Goal: Find specific page/section: Find specific page/section

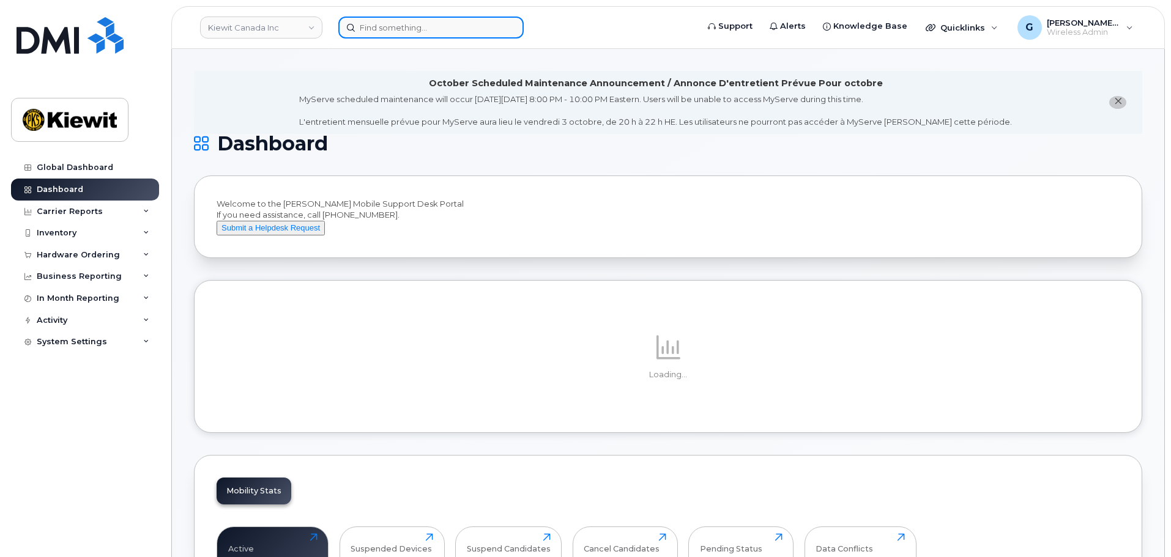
click at [373, 21] on input at bounding box center [430, 28] width 185 height 22
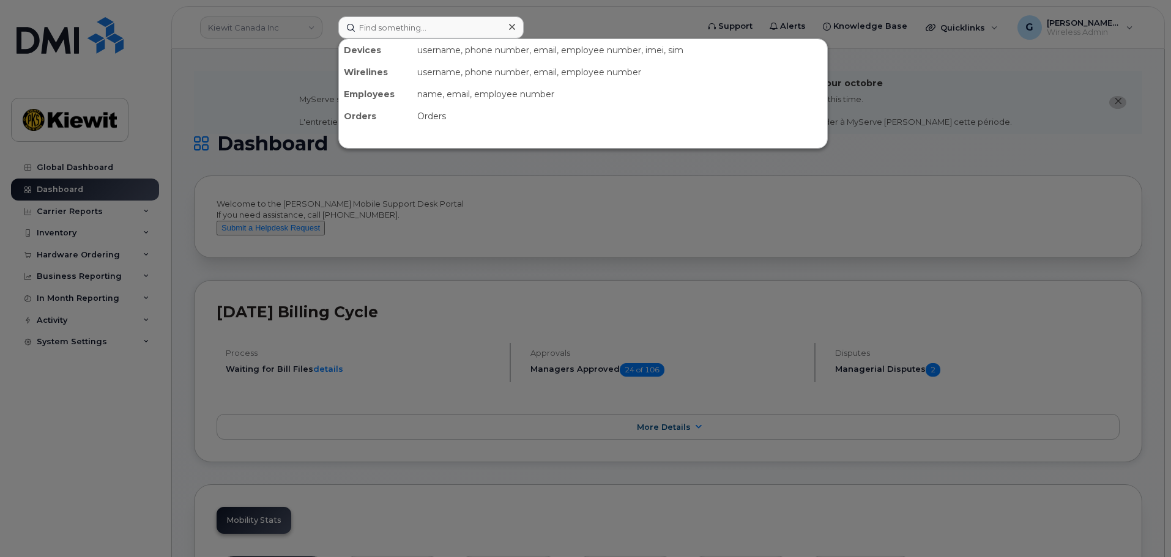
drag, startPoint x: 362, startPoint y: 16, endPoint x: 376, endPoint y: 24, distance: 15.6
click at [362, 16] on div at bounding box center [585, 278] width 1171 height 557
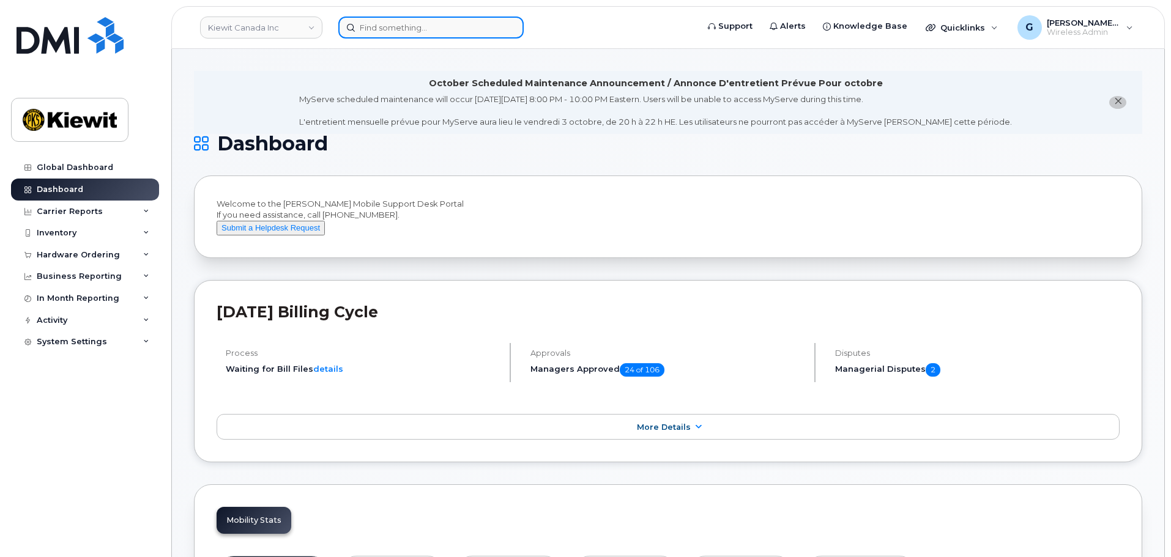
click at [376, 24] on input at bounding box center [430, 28] width 185 height 22
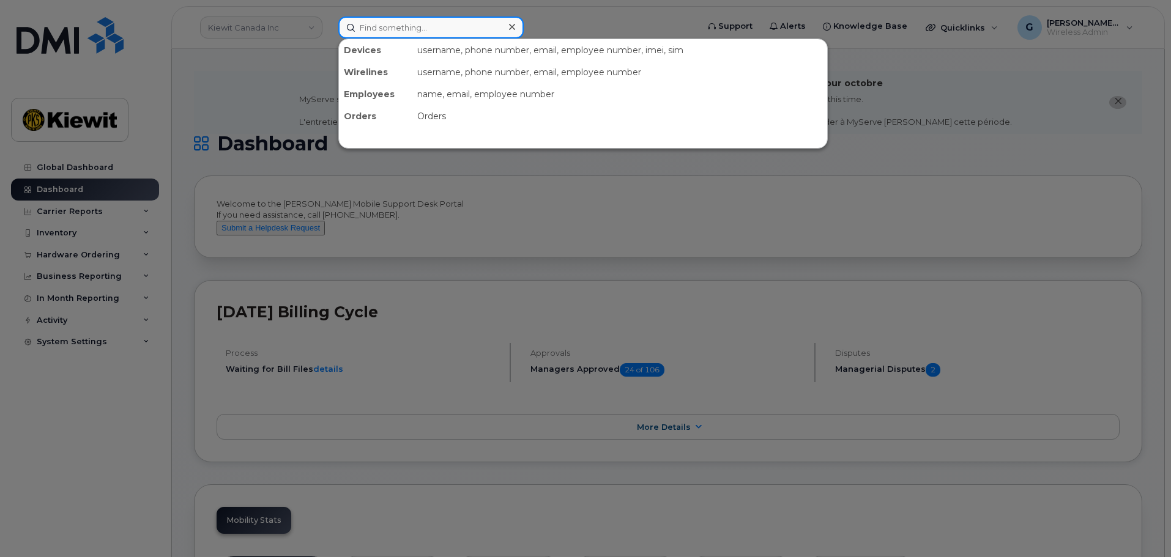
paste input "00531693"
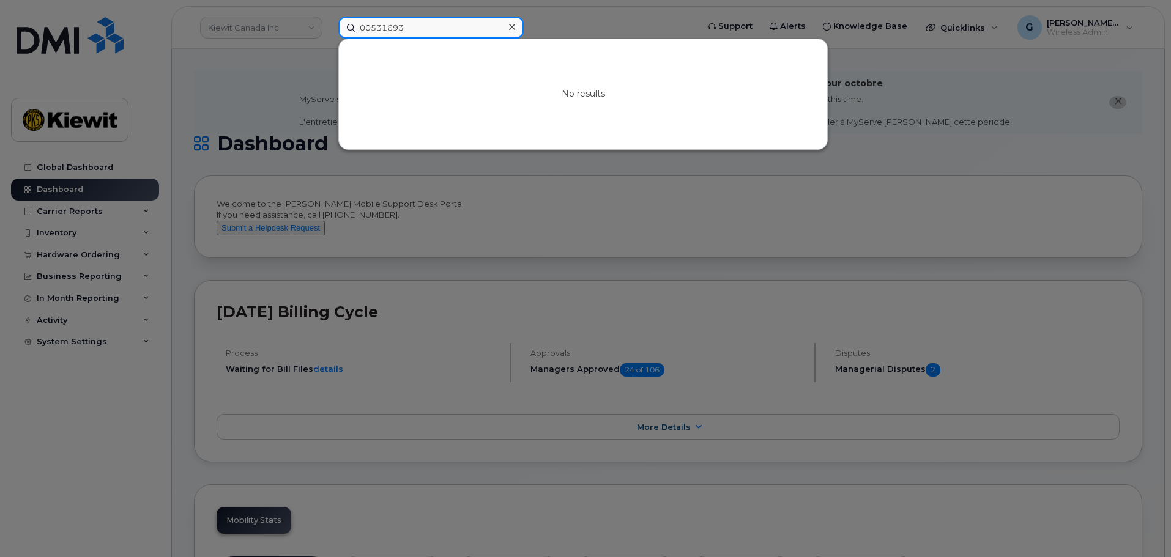
click at [372, 32] on input "00531693" at bounding box center [430, 28] width 185 height 22
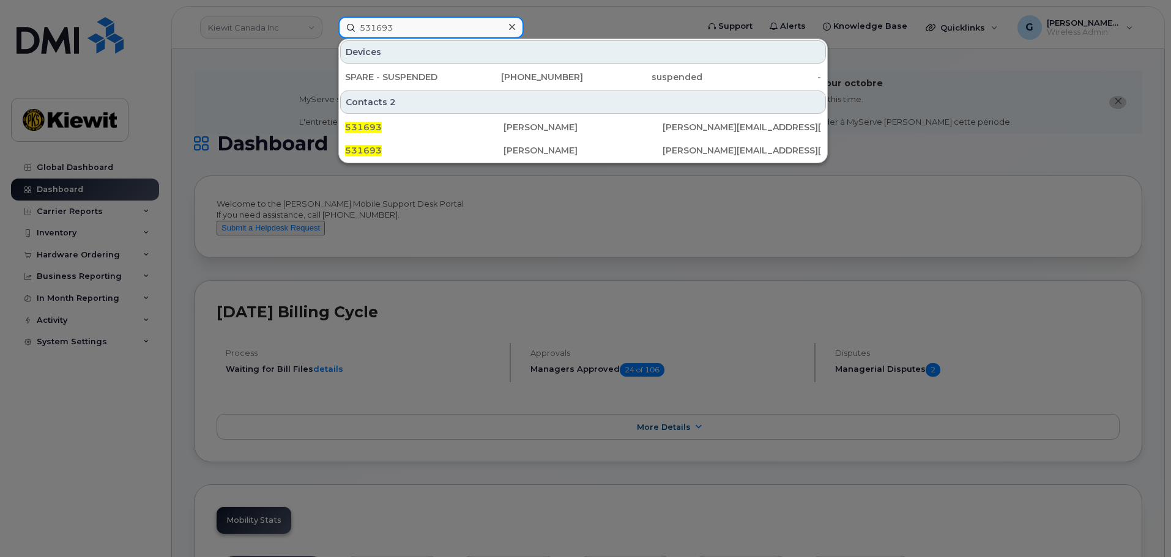
type input "531693"
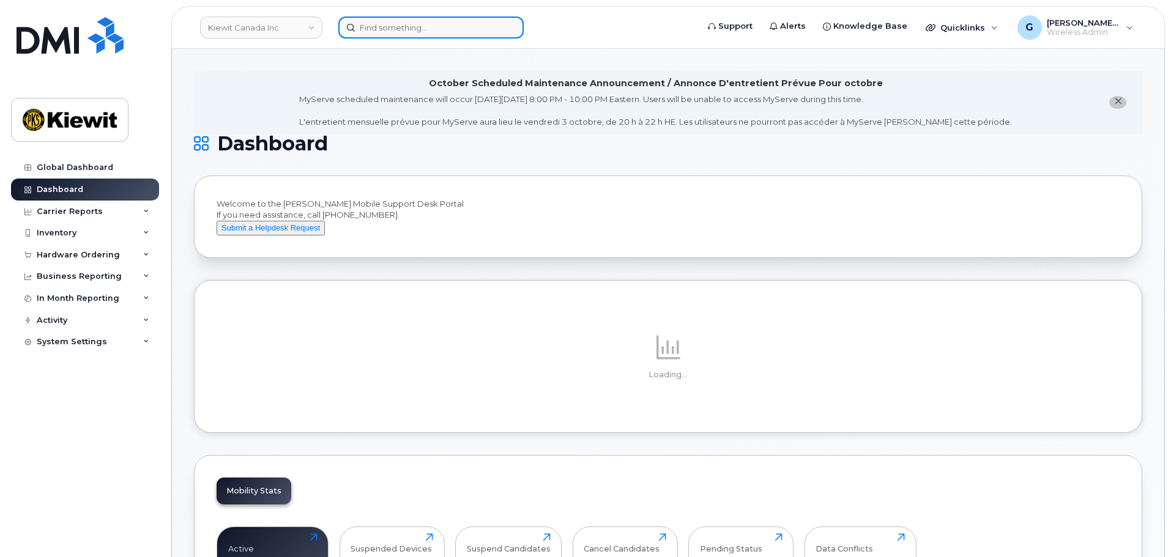
click at [437, 31] on input at bounding box center [430, 28] width 185 height 22
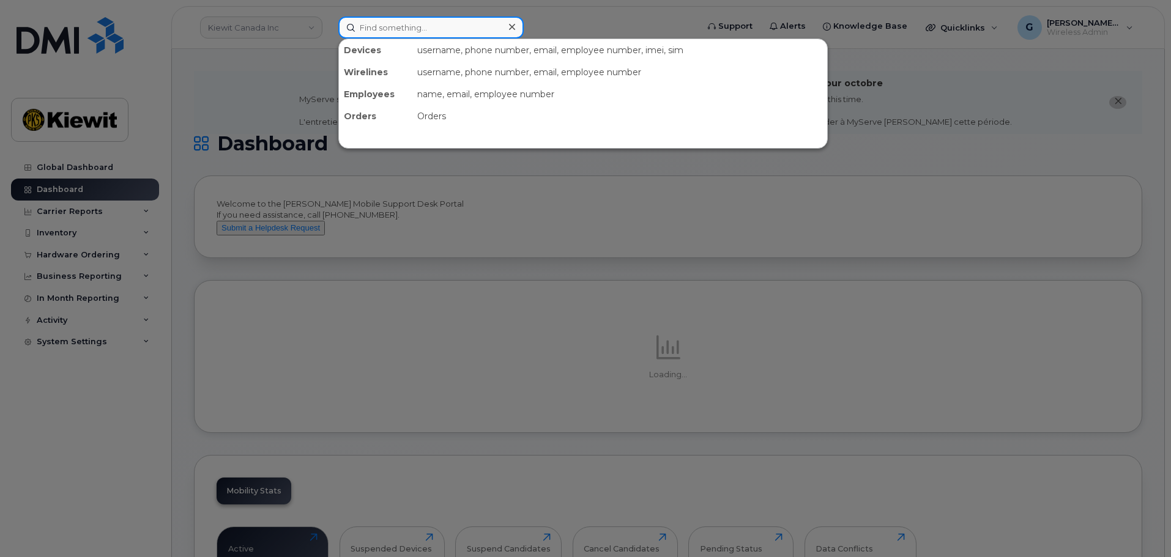
paste input "[PERSON_NAME]"
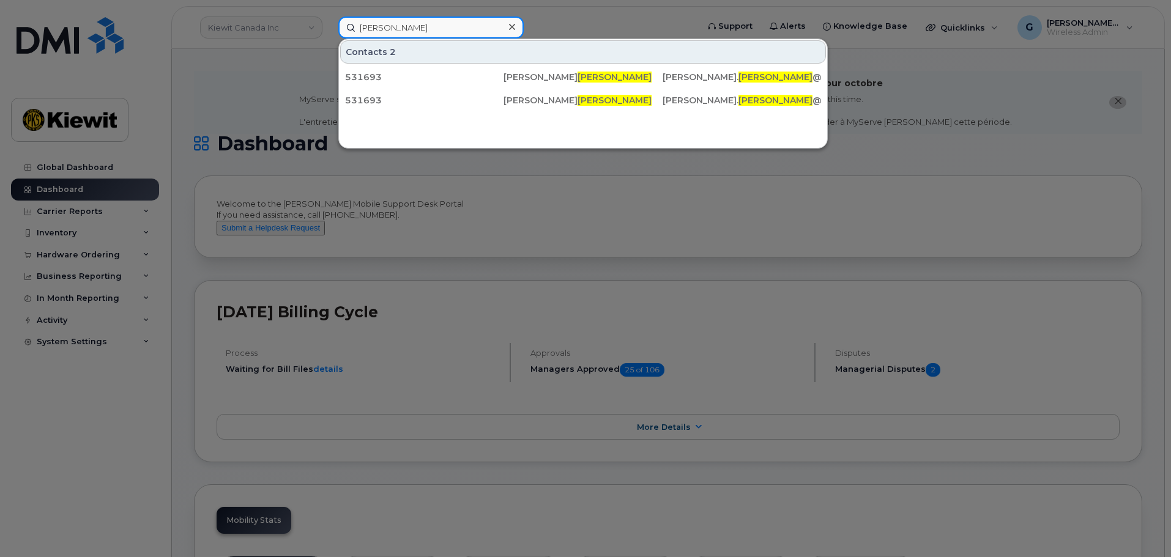
drag, startPoint x: 420, startPoint y: 30, endPoint x: 279, endPoint y: 28, distance: 141.3
click at [328, 28] on div "[PERSON_NAME] Contacts 2 531693 [PERSON_NAME] [PERSON_NAME]. [PERSON_NAME] @[PE…" at bounding box center [513, 28] width 371 height 22
paste input "531693"
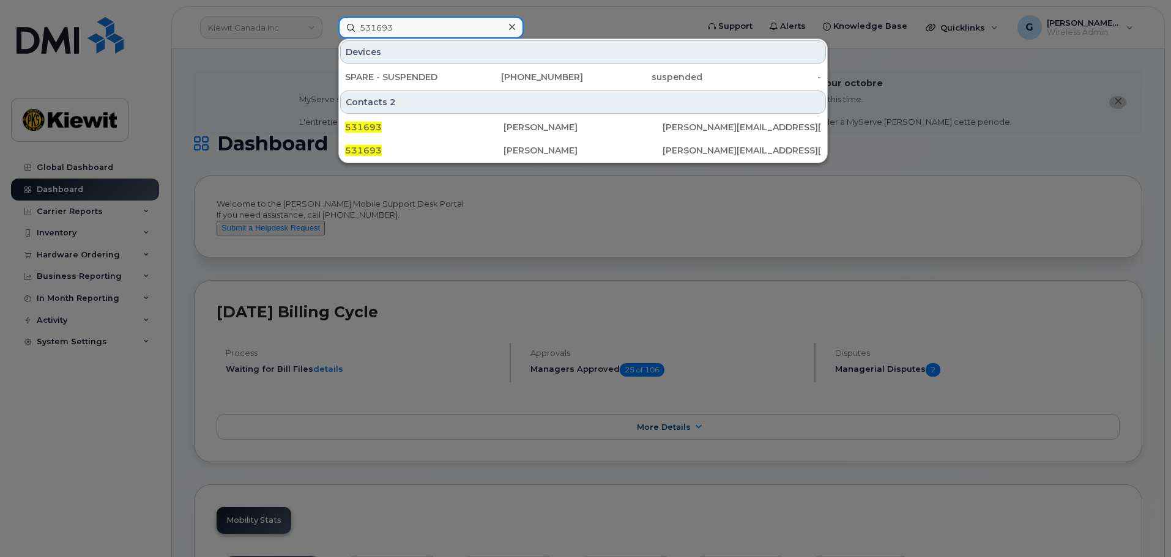
type input "531693"
click at [487, 203] on div at bounding box center [585, 278] width 1171 height 557
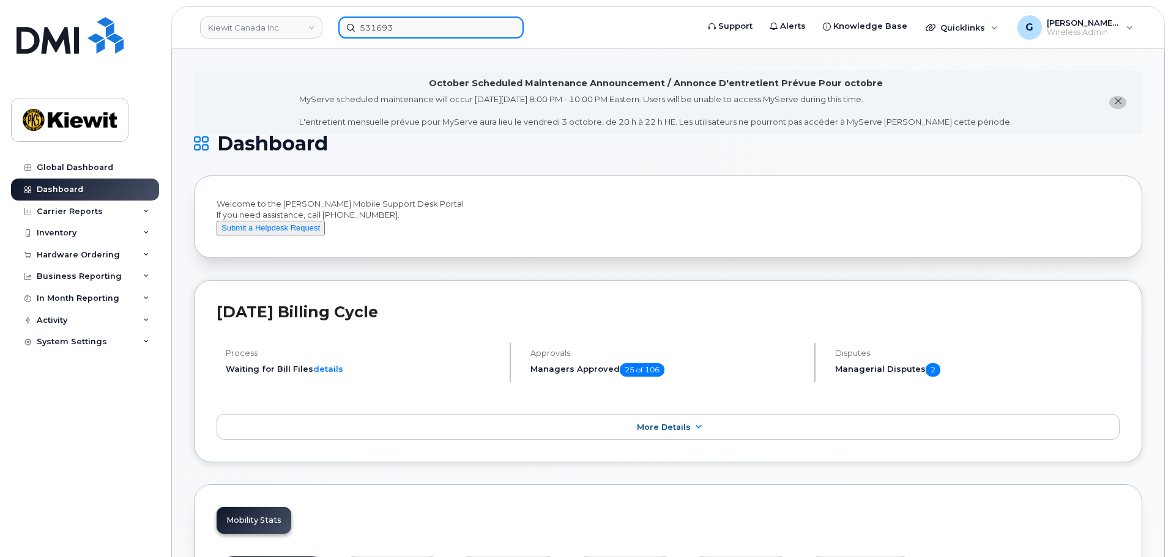
click at [418, 34] on input "531693" at bounding box center [430, 28] width 185 height 22
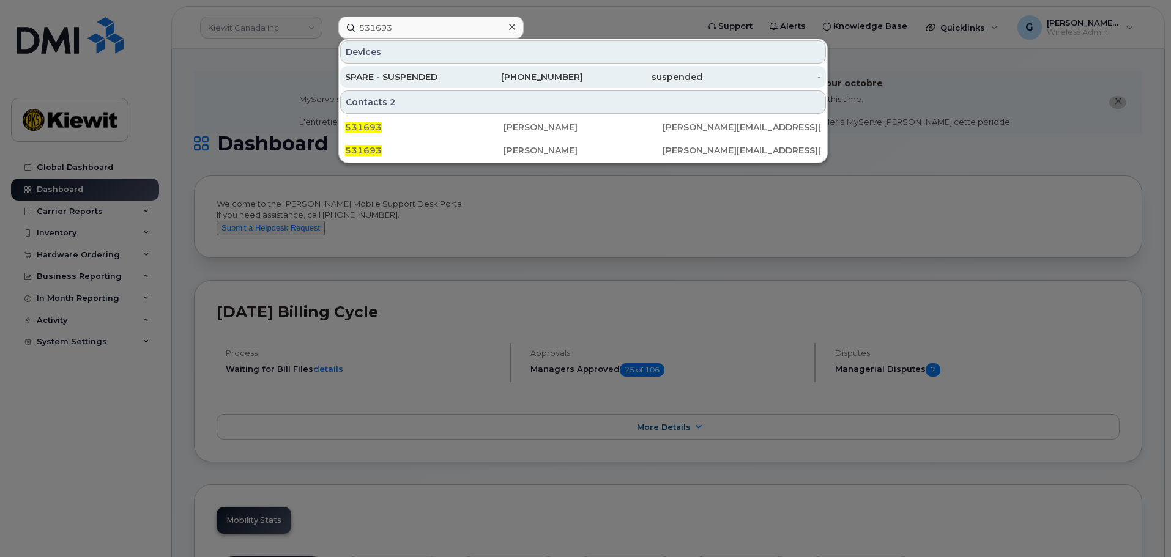
drag, startPoint x: 433, startPoint y: 81, endPoint x: 473, endPoint y: 87, distance: 40.1
click at [433, 81] on div "SPARE - SUSPENDED" at bounding box center [404, 77] width 119 height 12
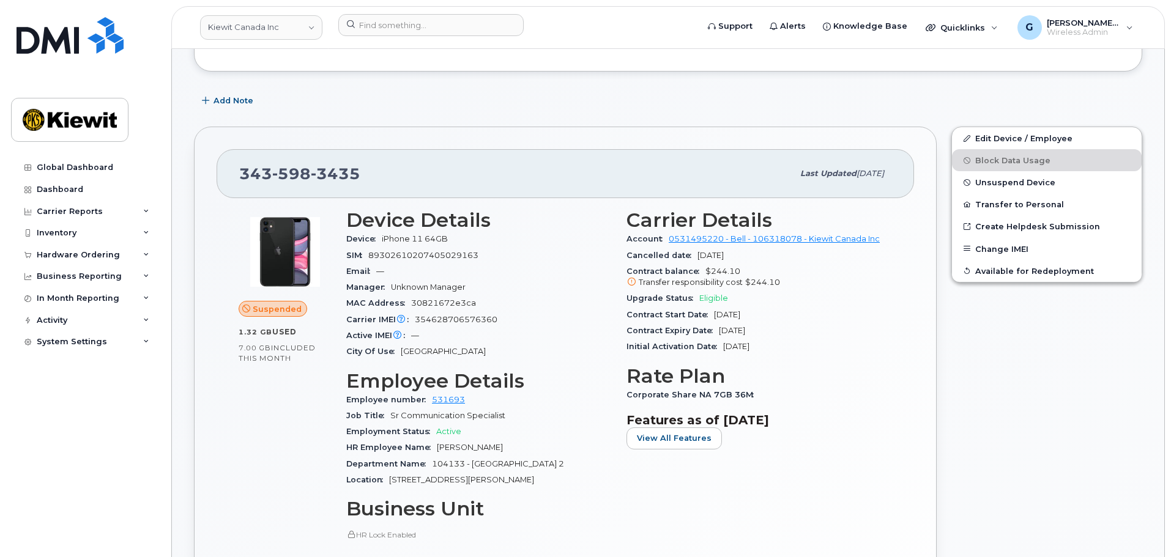
scroll to position [245, 0]
